Goal: Check status

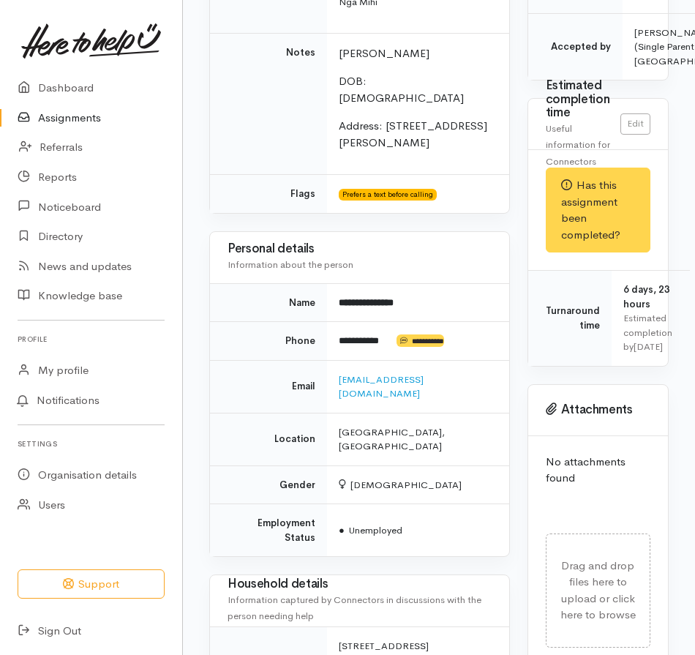
scroll to position [541, 0]
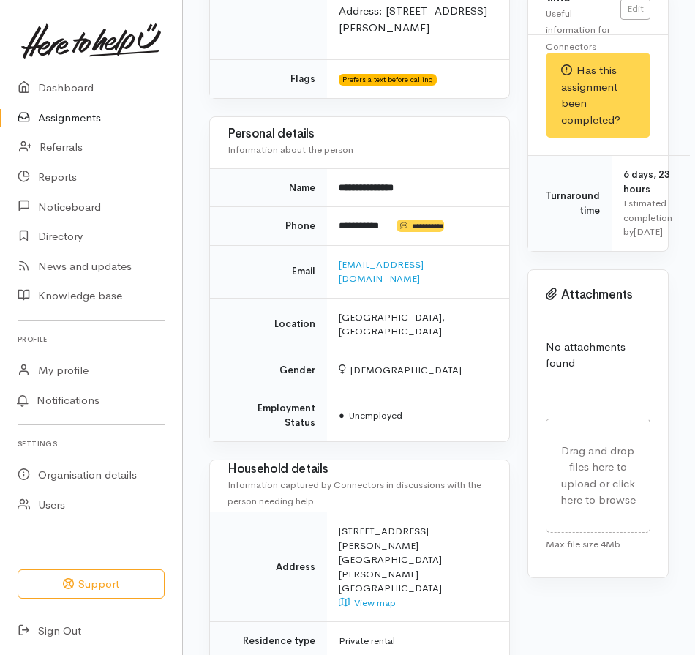
click at [516, 368] on div "Needs assessment Evaluation from Connector Help requested Mental health support…" at bounding box center [360, 343] width 318 height 1437
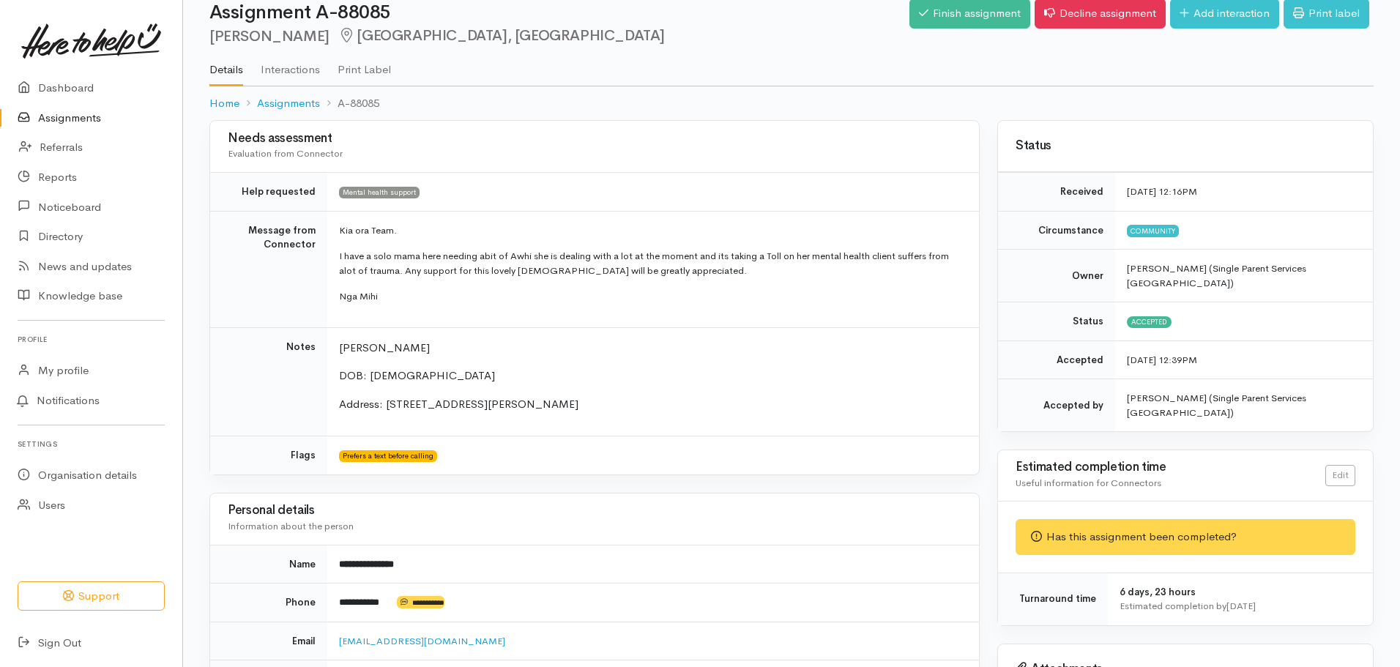
scroll to position [0, 0]
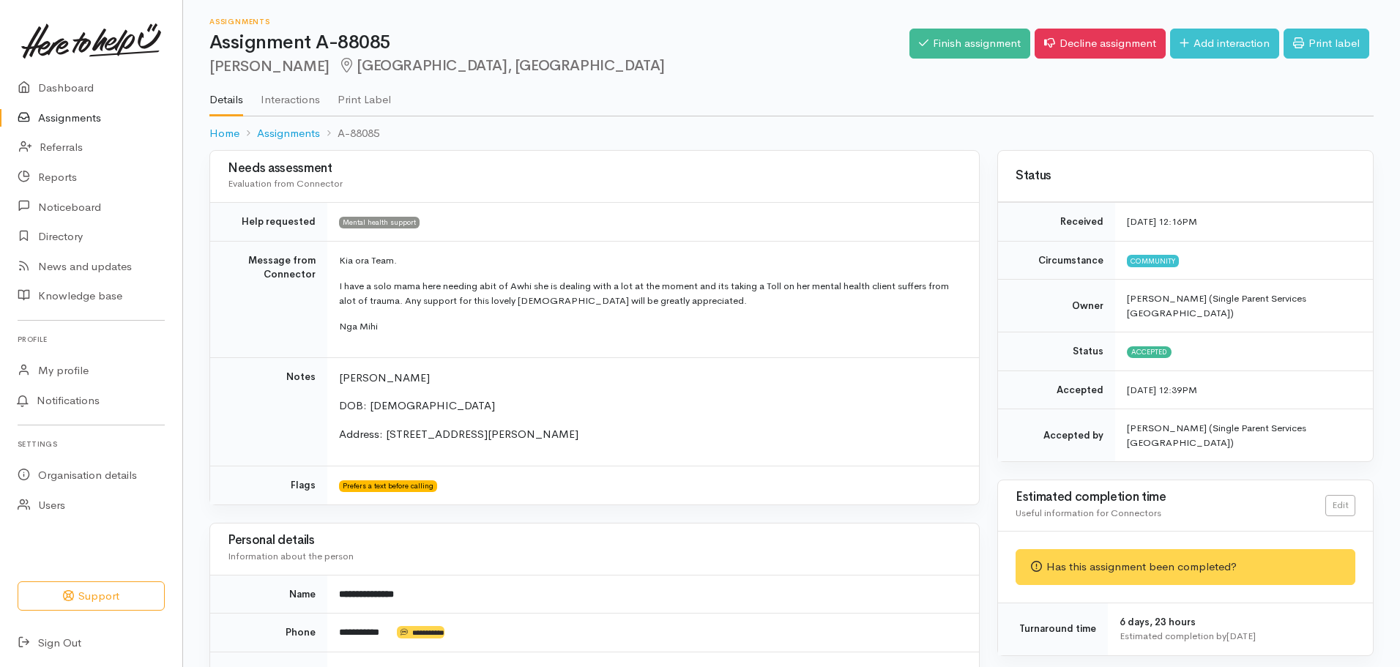
click at [81, 124] on link "Assignments" at bounding box center [91, 118] width 182 height 30
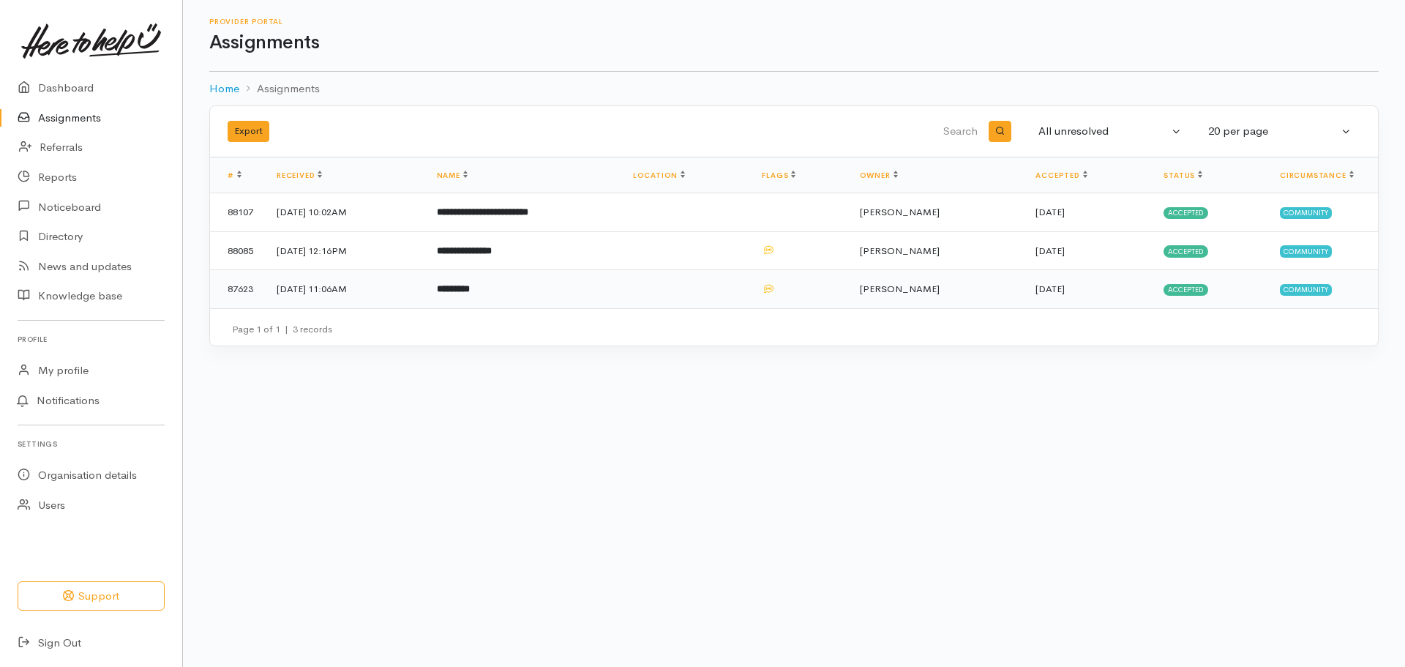
click at [535, 291] on td "*********" at bounding box center [523, 289] width 196 height 38
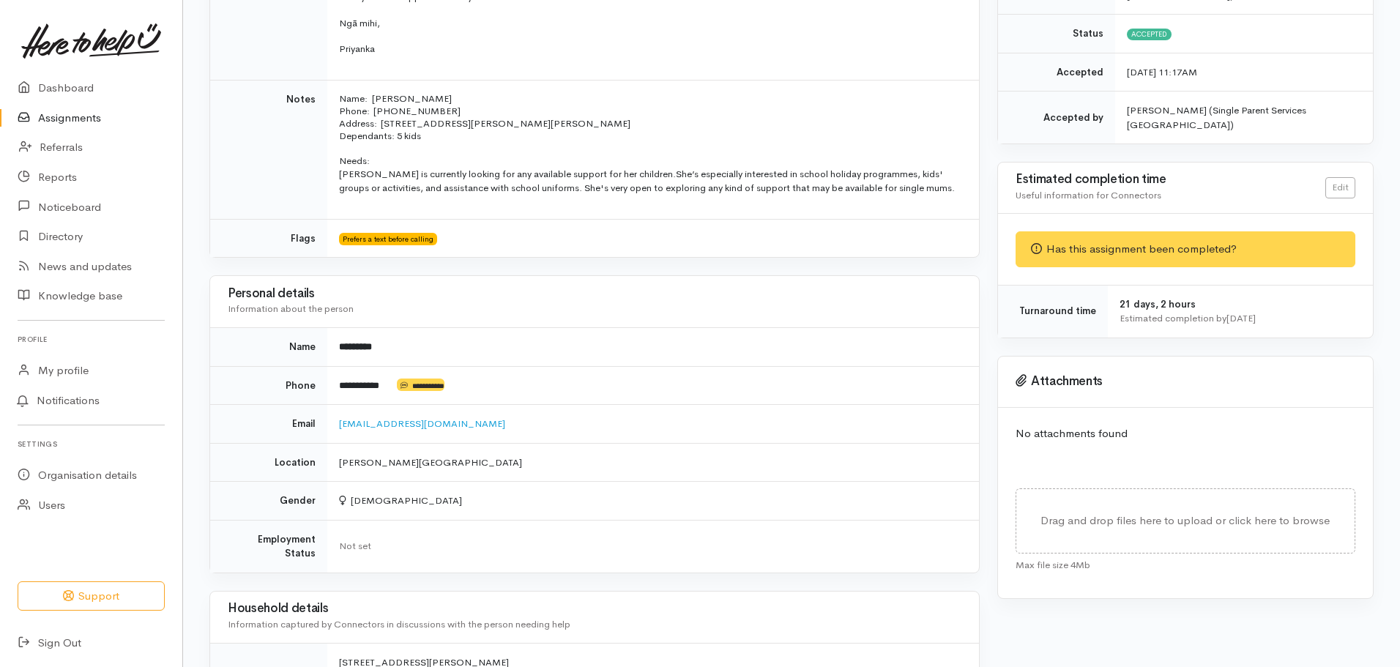
scroll to position [8, 0]
